Goal: Information Seeking & Learning: Learn about a topic

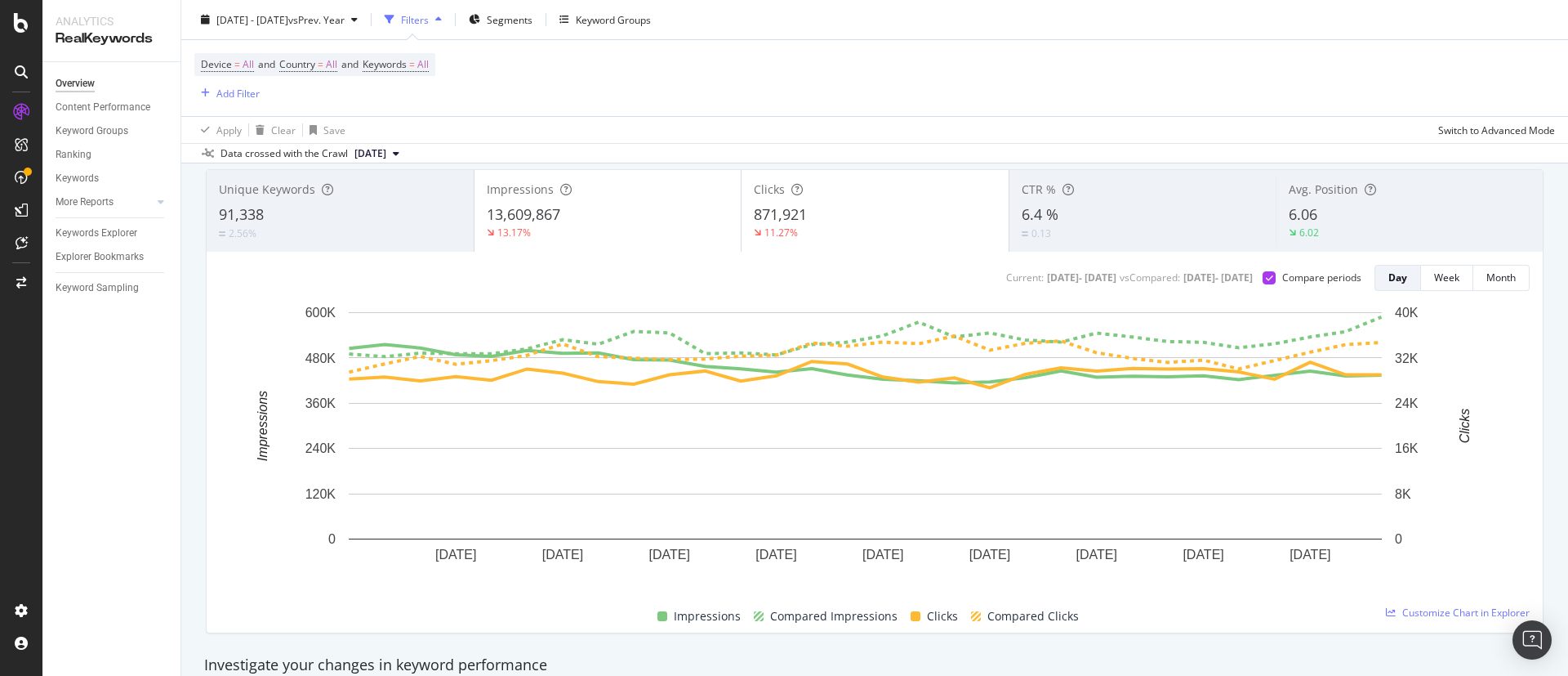
scroll to position [368, 0]
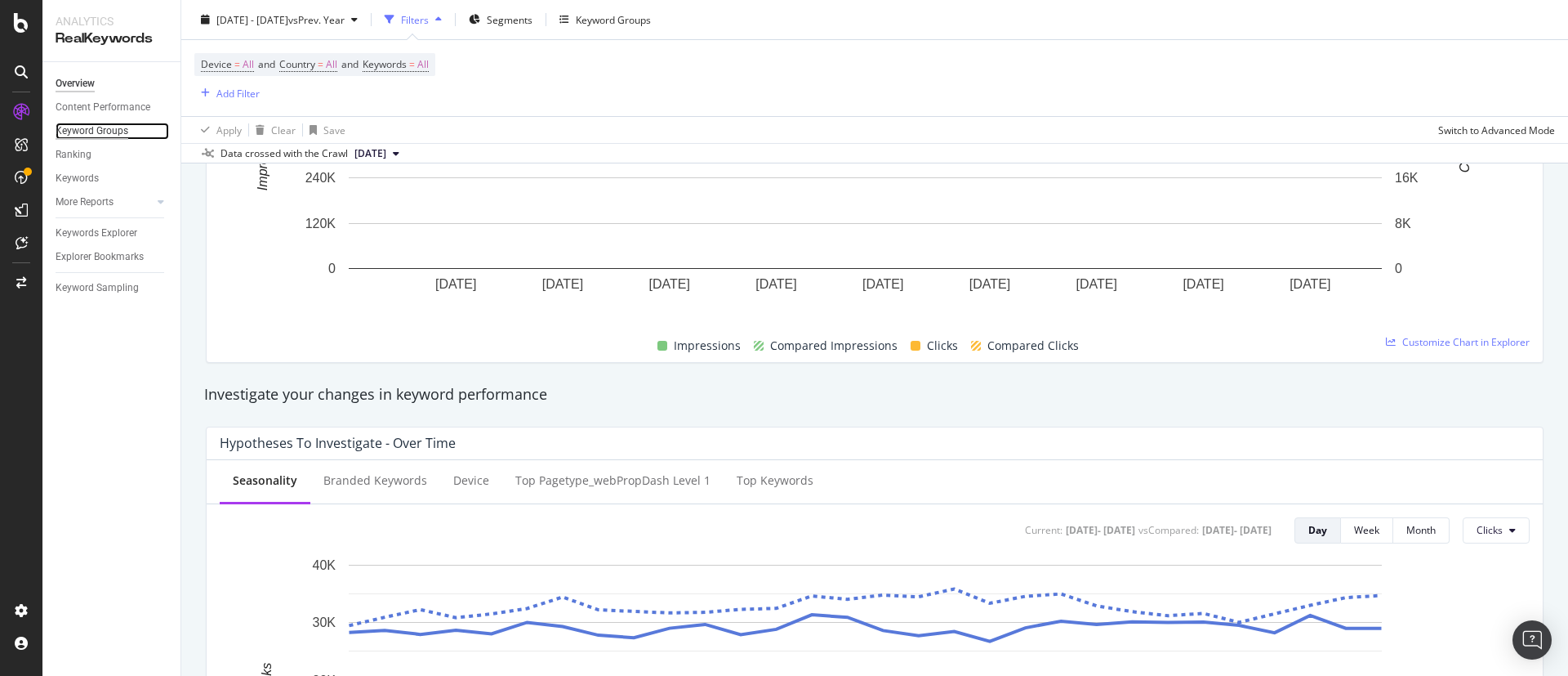
click at [80, 132] on div "Keyword Groups" at bounding box center [91, 132] width 73 height 18
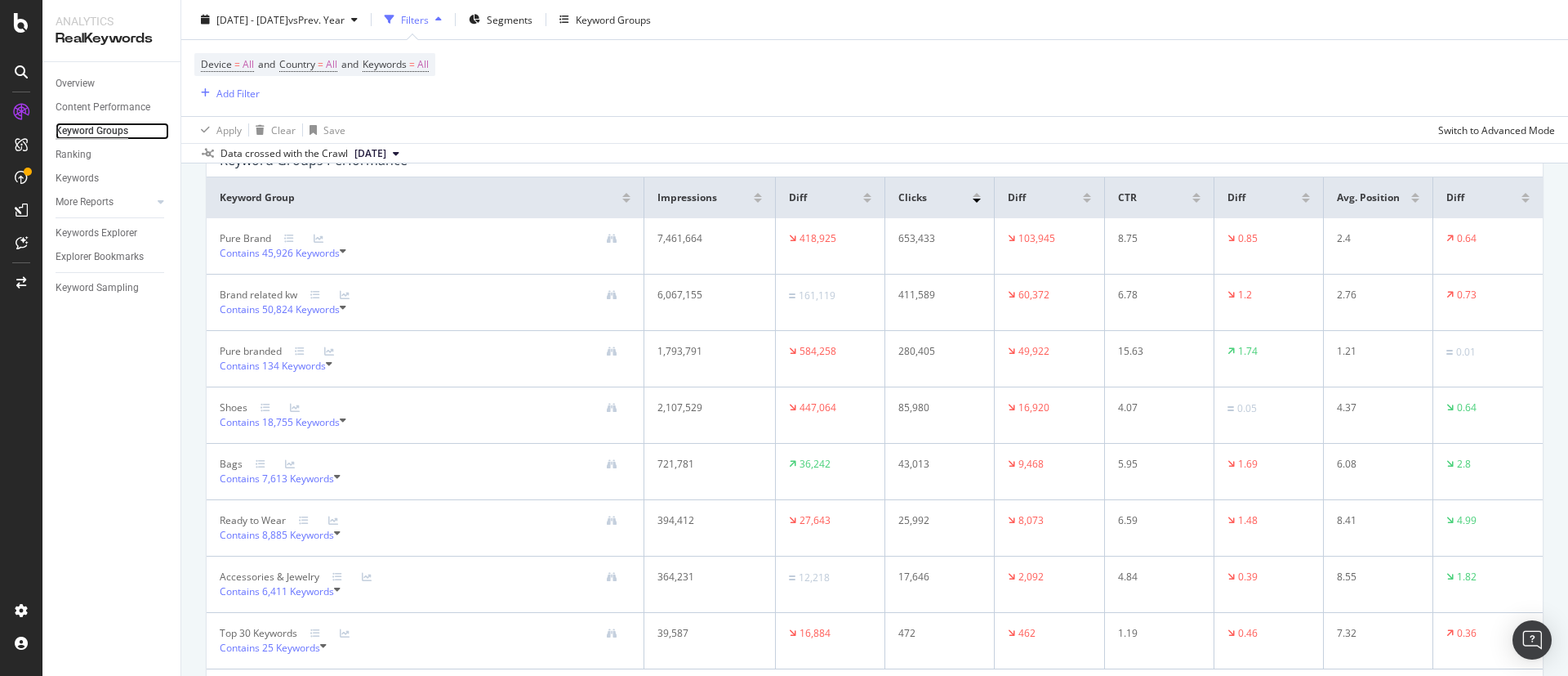
scroll to position [68, 0]
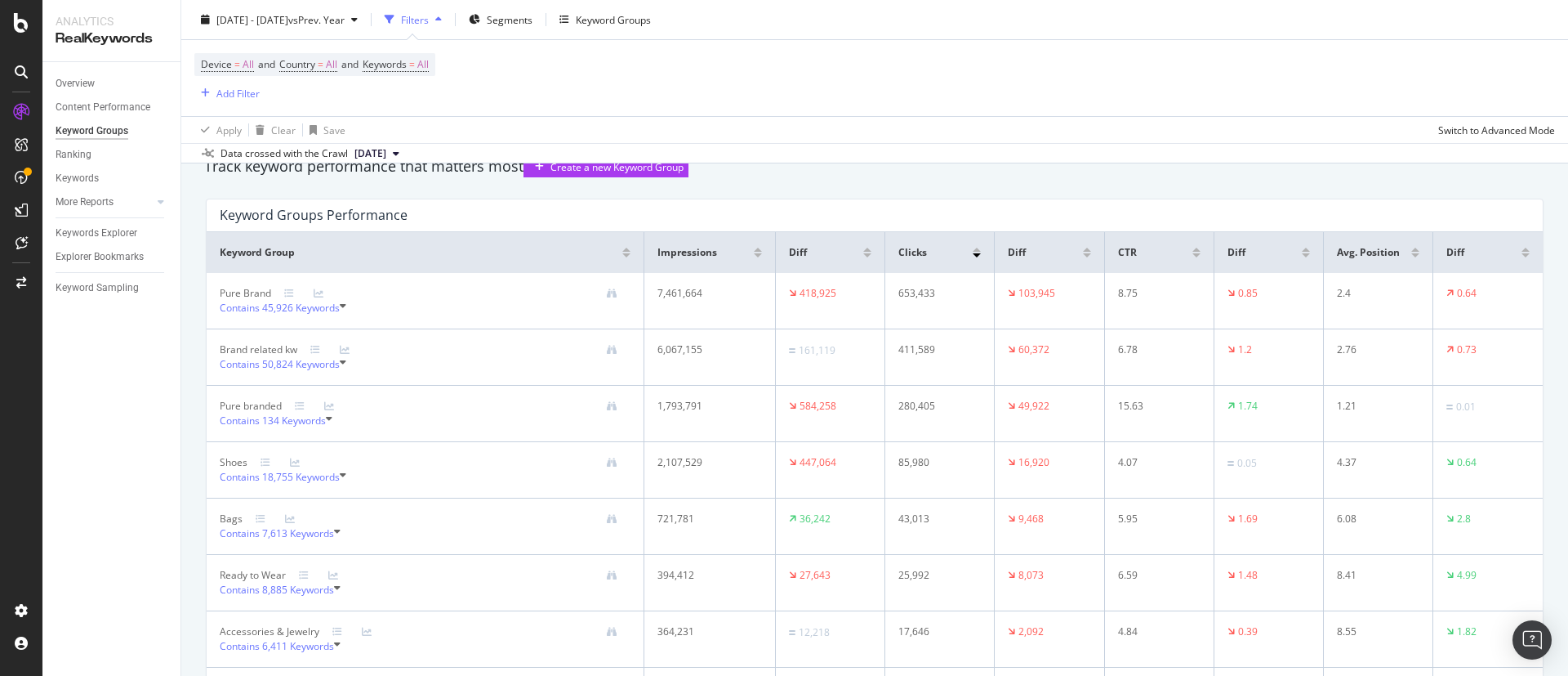
click at [863, 257] on div at bounding box center [867, 252] width 8 height 10
click at [863, 252] on div at bounding box center [867, 249] width 8 height 4
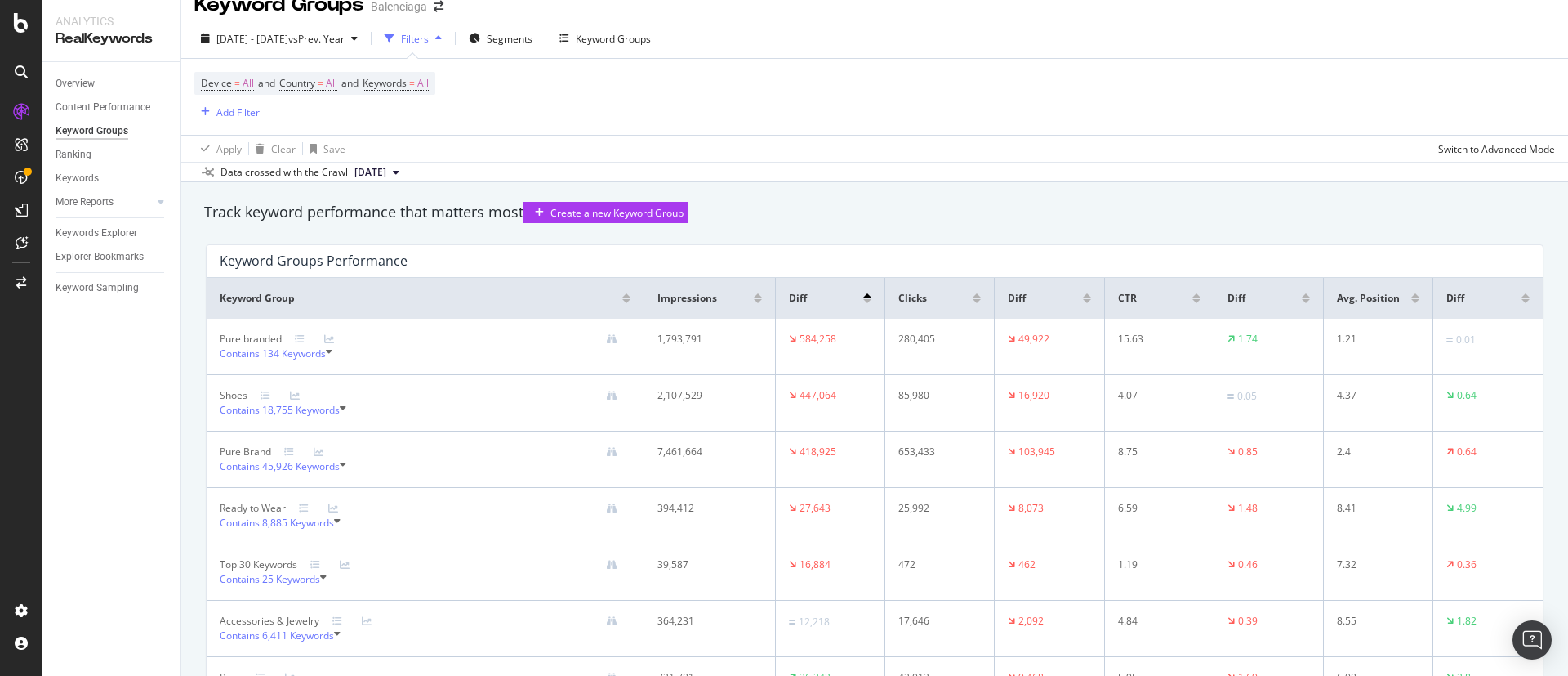
scroll to position [0, 0]
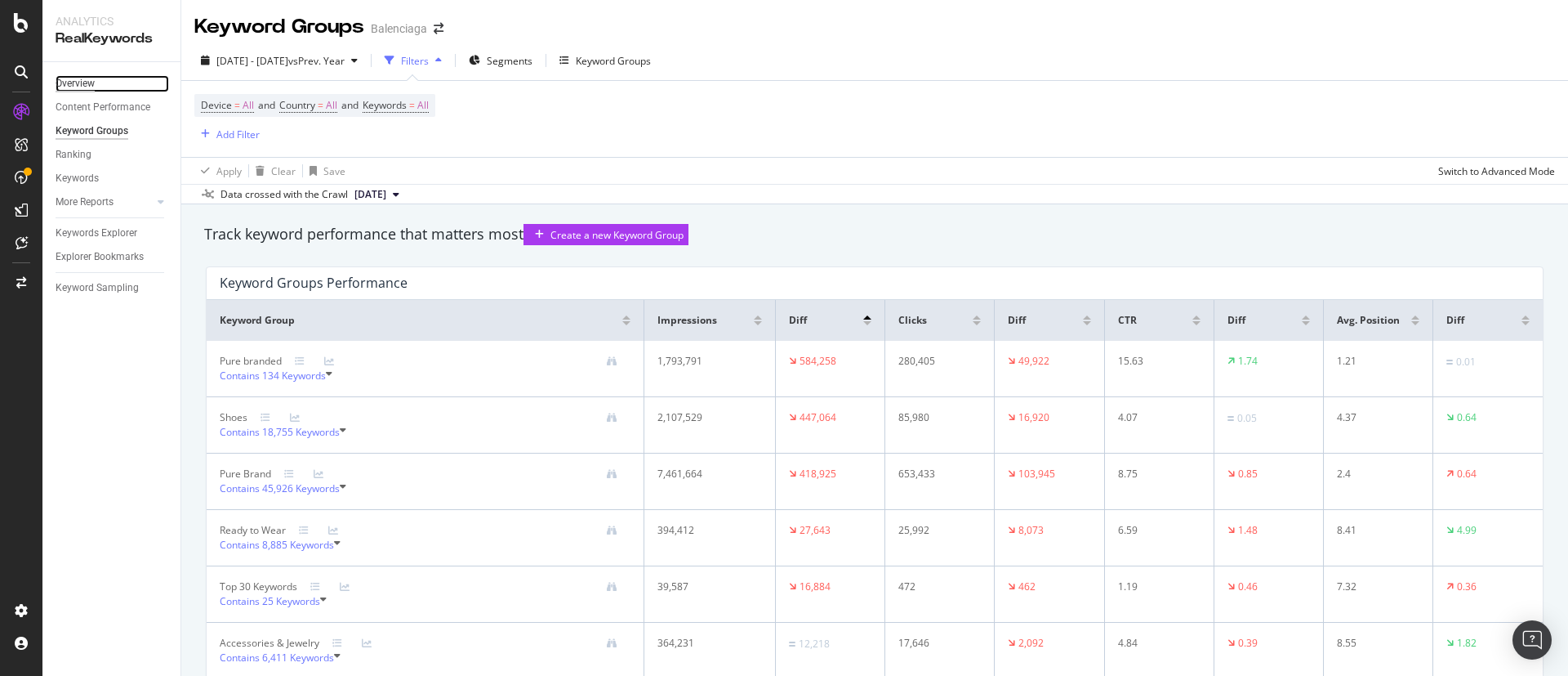
click at [75, 88] on div "Overview" at bounding box center [75, 84] width 39 height 18
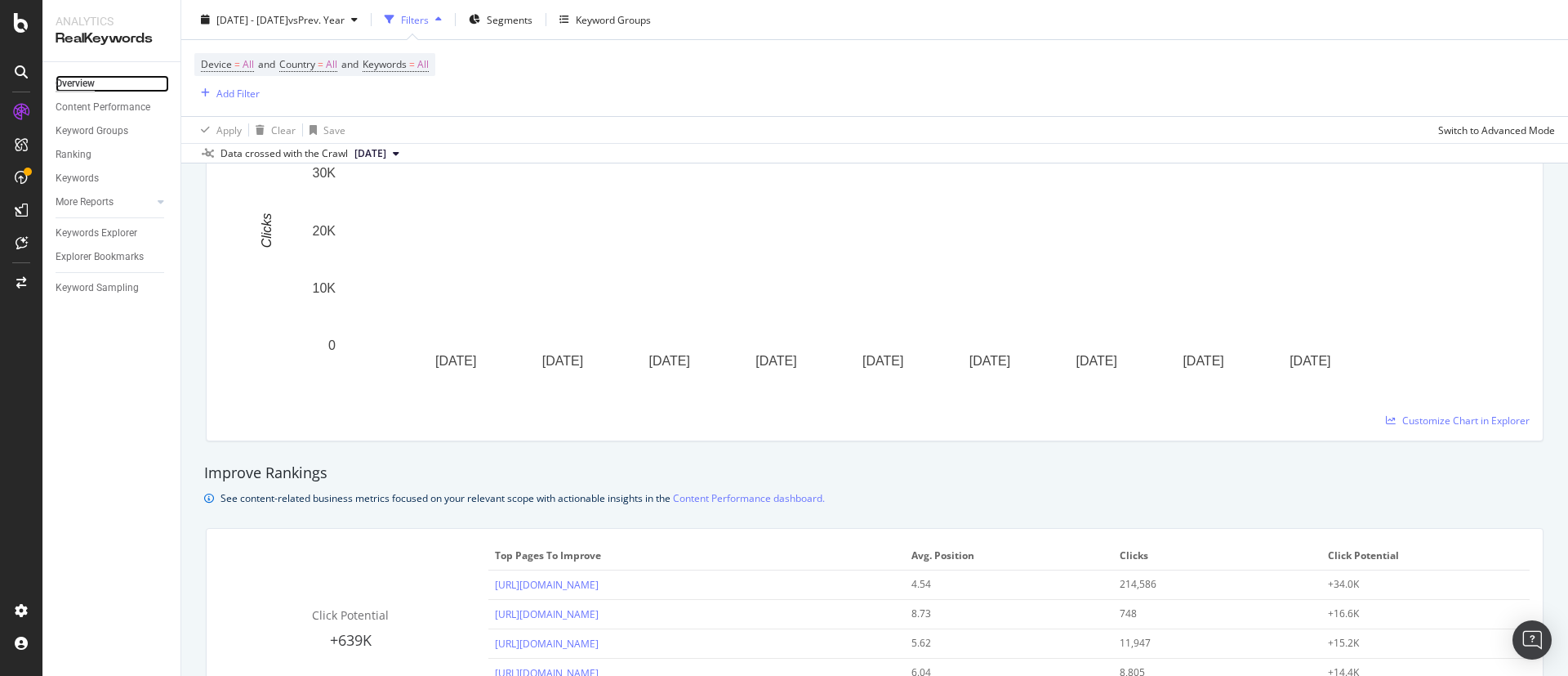
scroll to position [1104, 0]
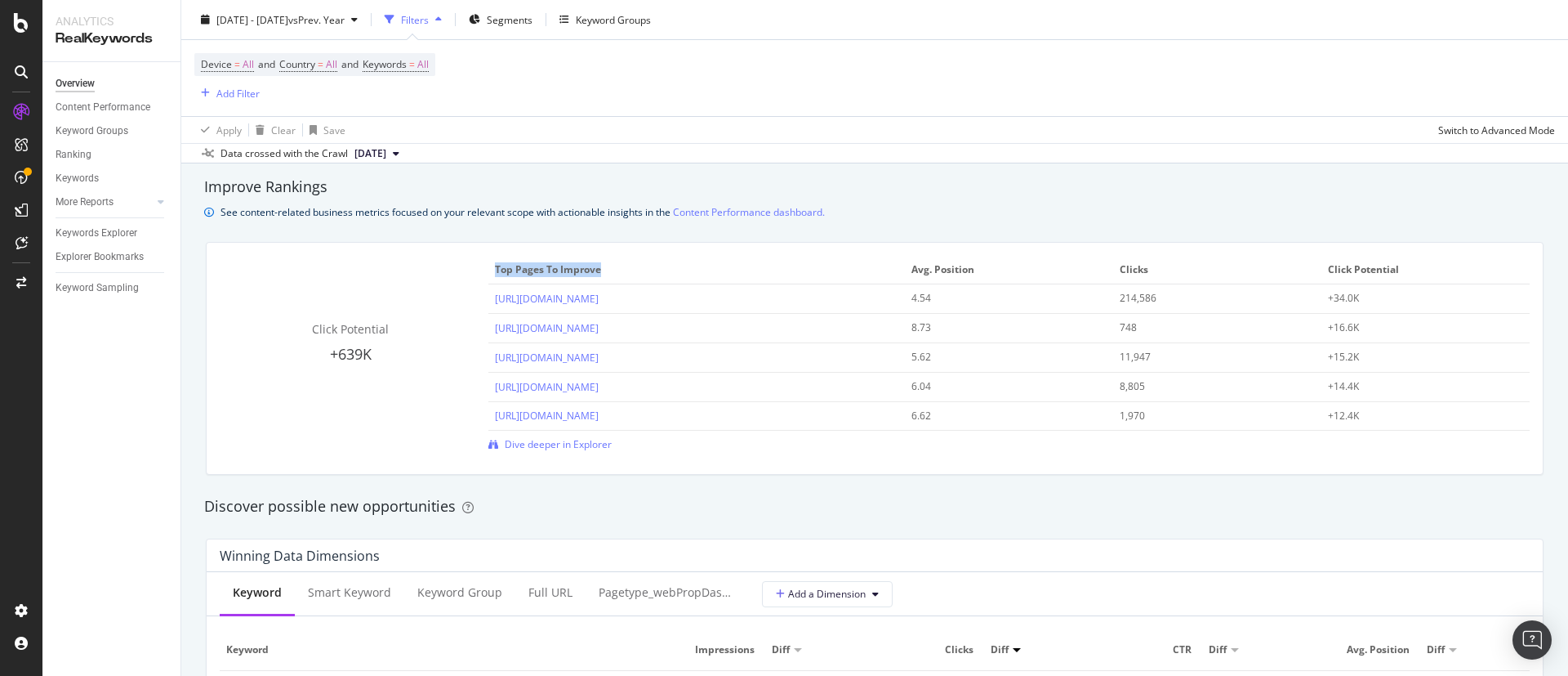
drag, startPoint x: 492, startPoint y: 266, endPoint x: 597, endPoint y: 270, distance: 105.1
click at [597, 270] on span "Top pages to improve" at bounding box center [694, 270] width 399 height 15
copy span "Top pages to improve"
